Goal: Task Accomplishment & Management: Use online tool/utility

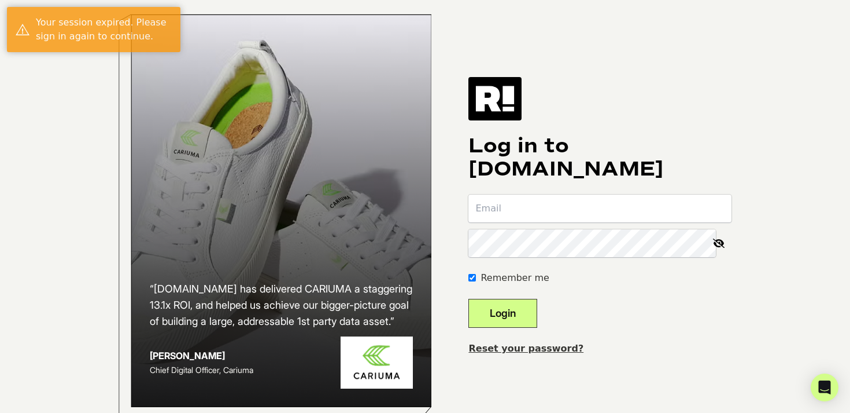
type input "[PERSON_NAME][EMAIL_ADDRESS][DOMAIN_NAME]"
click at [532, 326] on button "Login" at bounding box center [503, 313] width 69 height 29
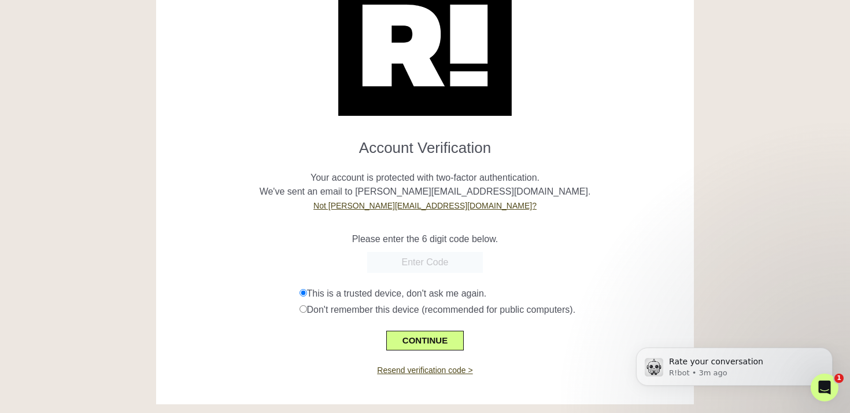
click at [433, 266] on input "text" at bounding box center [425, 262] width 116 height 21
paste input "141348"
type input "141348"
click at [428, 339] on button "CONTINUE" at bounding box center [425, 340] width 78 height 20
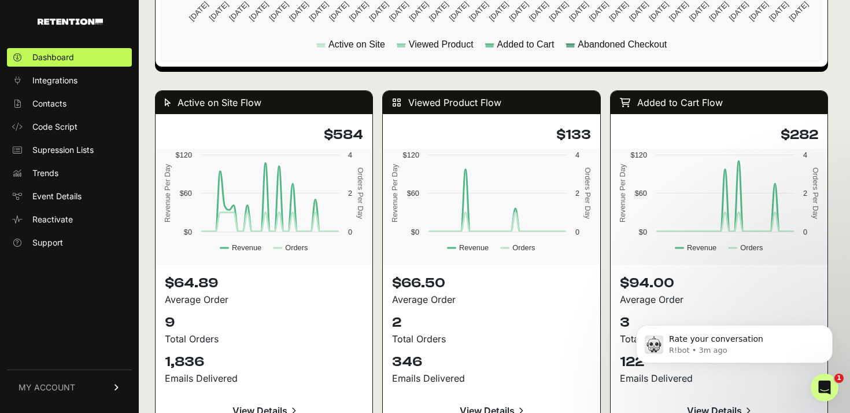
scroll to position [1052, 0]
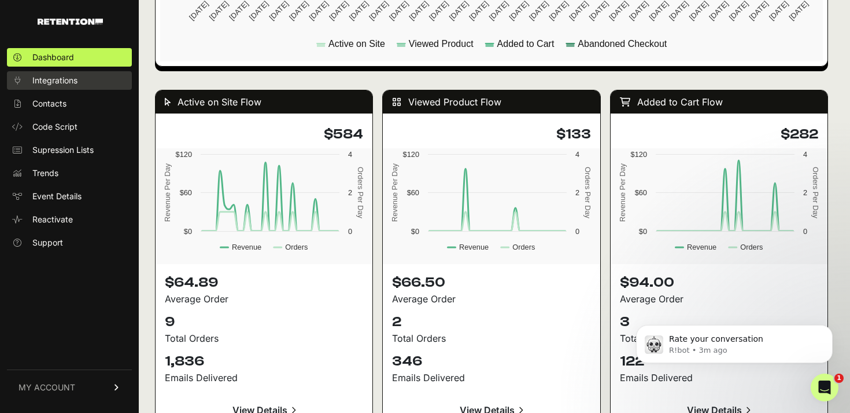
click at [73, 86] on span "Integrations" at bounding box center [54, 81] width 45 height 12
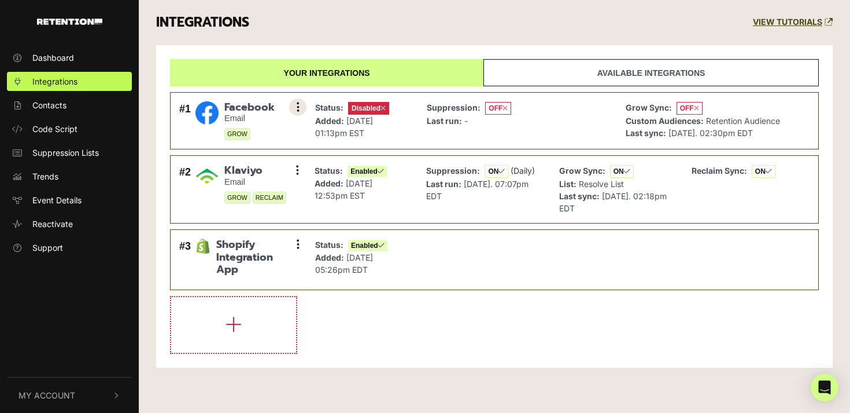
click at [299, 108] on icon at bounding box center [298, 107] width 3 height 12
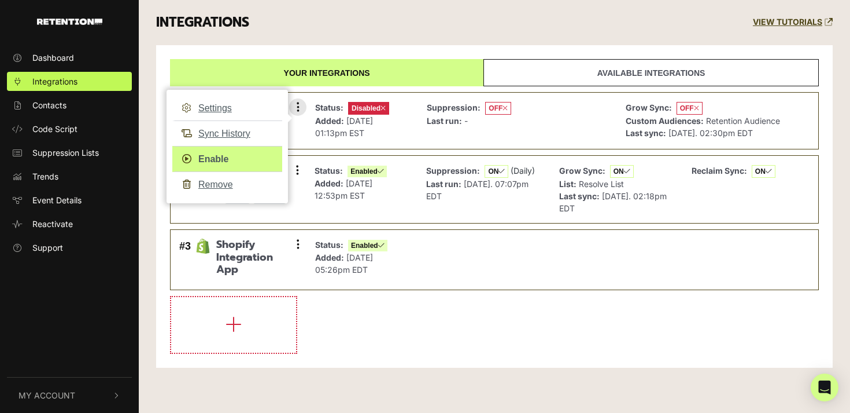
click at [209, 153] on link "Enable" at bounding box center [227, 159] width 110 height 26
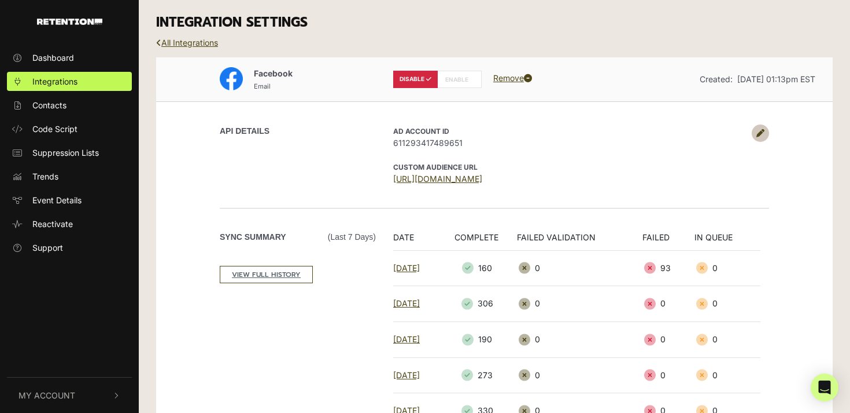
click at [756, 132] on link at bounding box center [760, 132] width 17 height 17
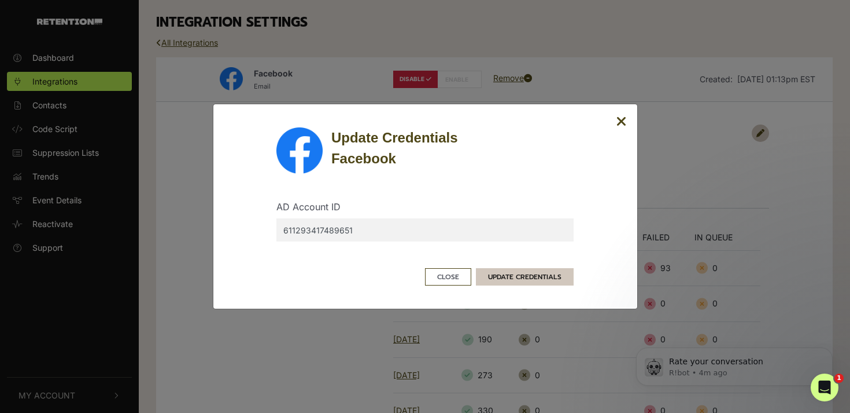
click at [503, 279] on button "UPDATE CREDENTIALS" at bounding box center [525, 276] width 98 height 17
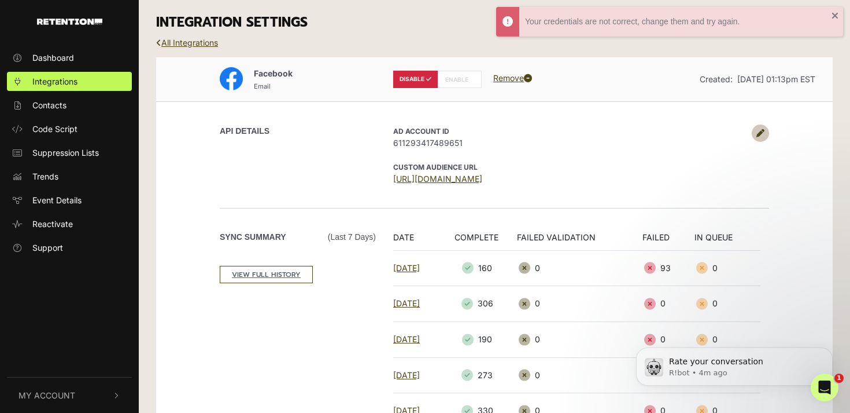
click at [754, 132] on link at bounding box center [760, 132] width 17 height 17
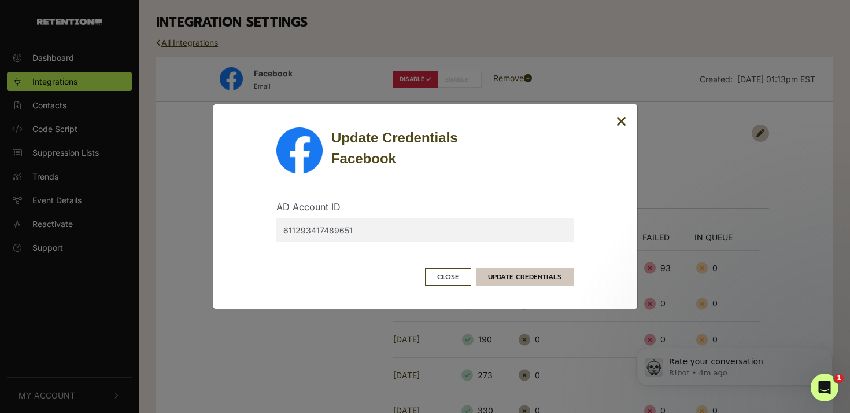
click at [510, 277] on button "UPDATE CREDENTIALS" at bounding box center [525, 276] width 98 height 17
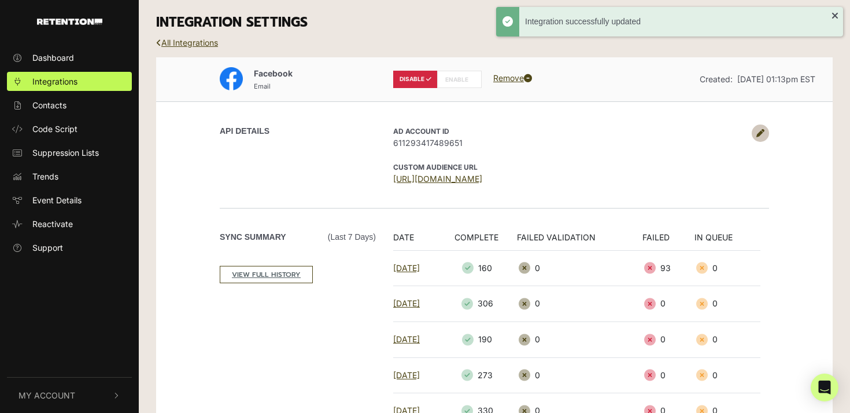
click at [451, 78] on label "ENABLE" at bounding box center [459, 79] width 45 height 17
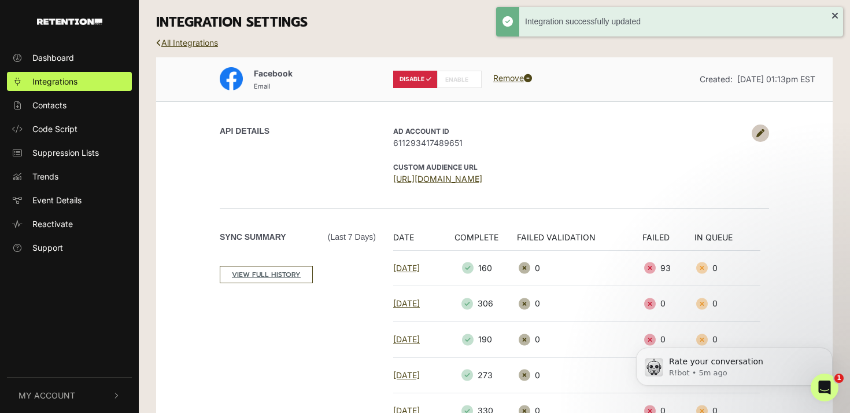
radio input "false"
radio input "true"
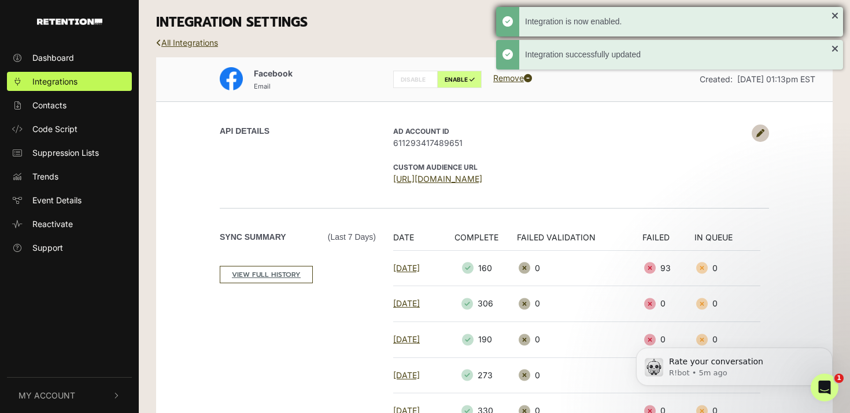
click at [840, 17] on div "Integration is now enabled." at bounding box center [669, 22] width 347 height 30
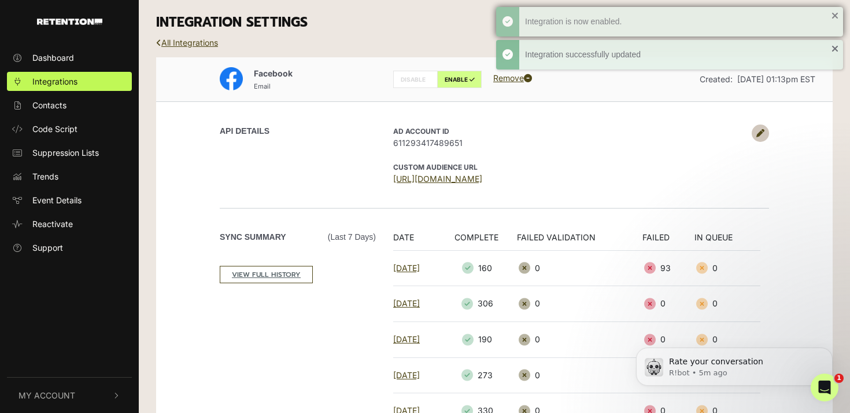
click at [839, 16] on div "Integration is now enabled." at bounding box center [669, 22] width 347 height 30
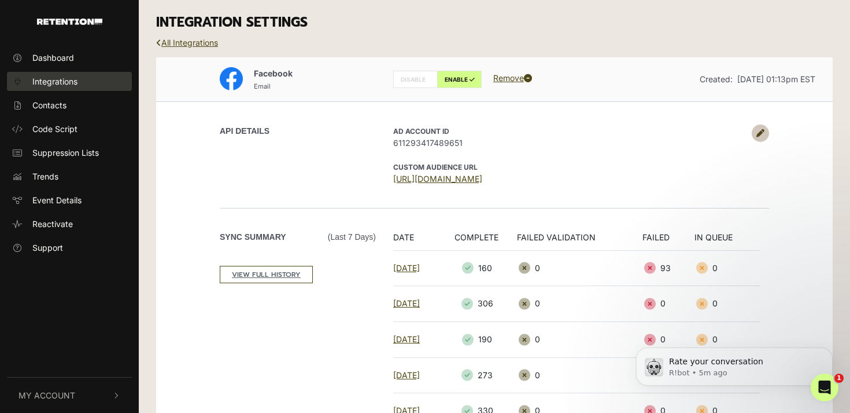
click at [93, 84] on link "Integrations" at bounding box center [69, 81] width 125 height 19
